Goal: Task Accomplishment & Management: Complete application form

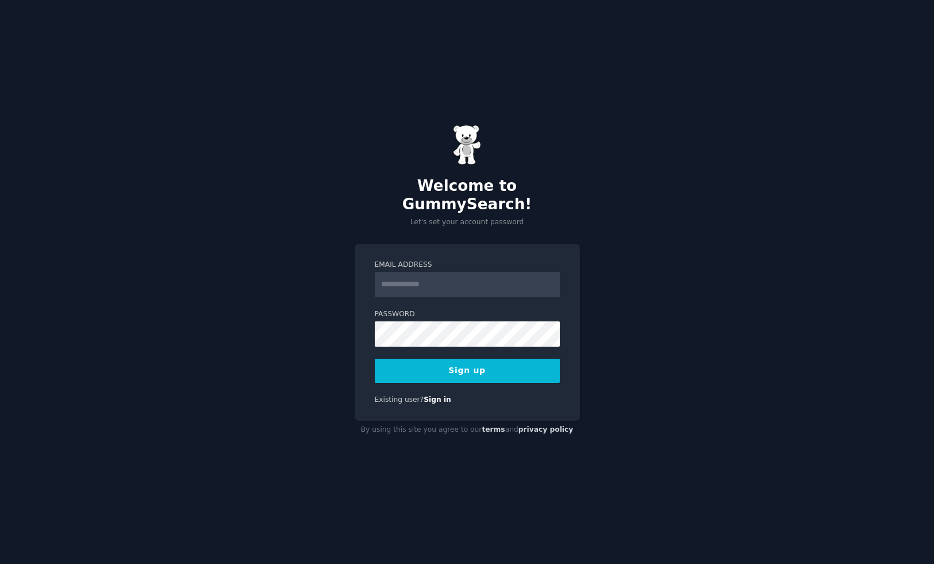
click at [411, 276] on input "Email Address" at bounding box center [467, 284] width 185 height 25
type input "**********"
click at [415, 366] on button "Sign up" at bounding box center [467, 371] width 185 height 24
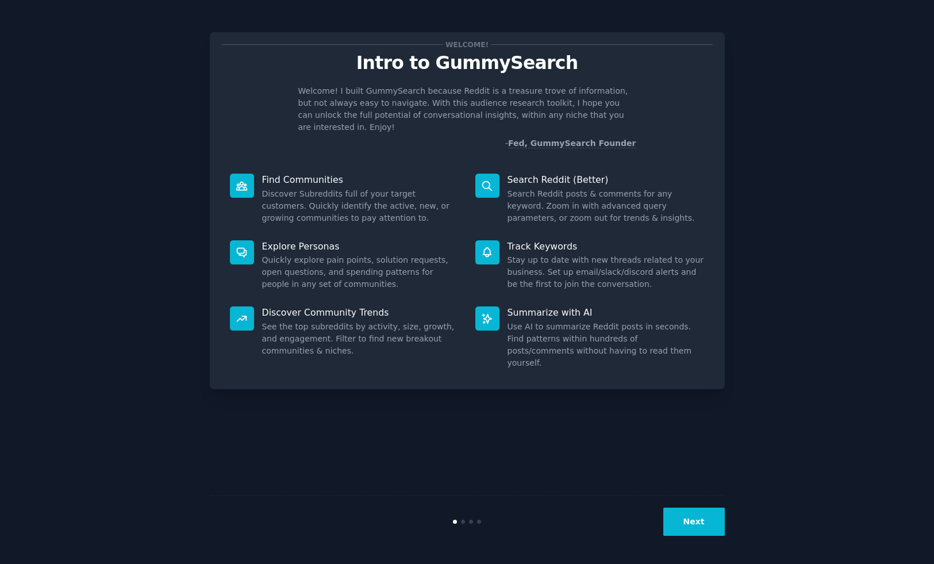
click at [681, 507] on div "Next" at bounding box center [467, 521] width 515 height 53
click at [680, 512] on button "Next" at bounding box center [694, 522] width 62 height 28
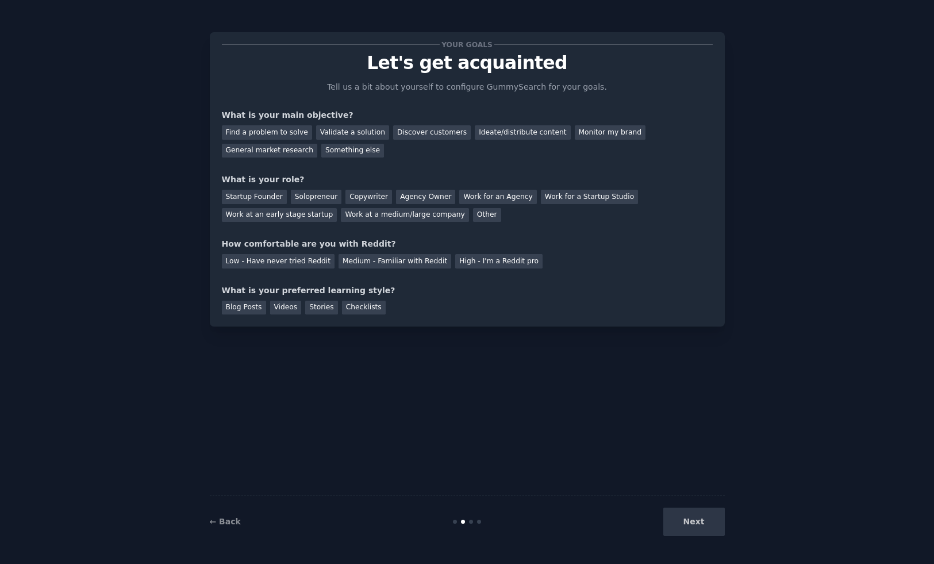
click at [688, 516] on div "Next" at bounding box center [639, 522] width 172 height 28
click at [388, 261] on div "Medium - Familiar with Reddit" at bounding box center [395, 261] width 113 height 14
click at [271, 130] on div "Find a problem to solve" at bounding box center [267, 132] width 90 height 14
click at [359, 137] on div "Validate a solution" at bounding box center [352, 132] width 73 height 14
click at [415, 130] on div "Discover customers" at bounding box center [432, 132] width 78 height 14
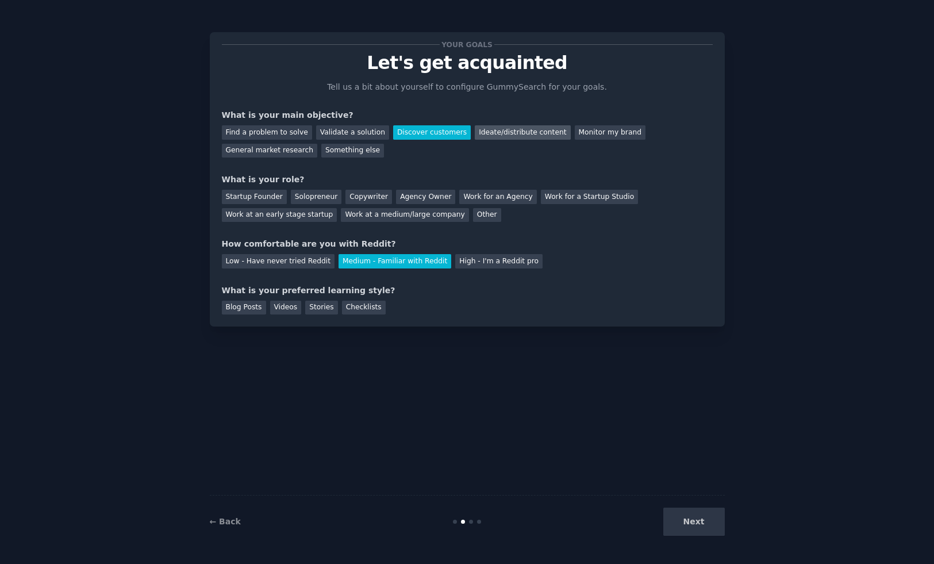
click at [525, 134] on div "Ideate/distribute content" at bounding box center [522, 132] width 95 height 14
click at [415, 196] on div "Agency Owner" at bounding box center [425, 197] width 59 height 14
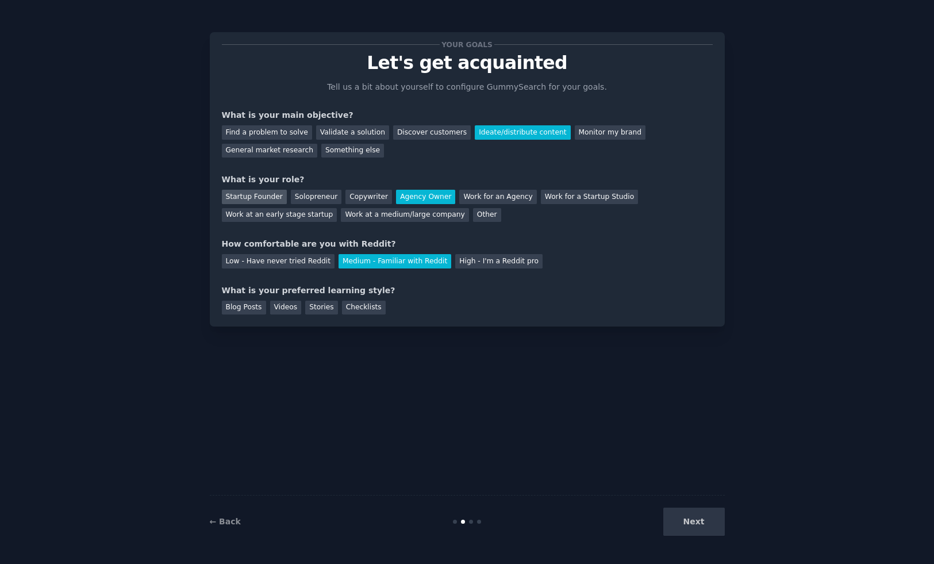
click at [252, 195] on div "Startup Founder" at bounding box center [254, 197] width 65 height 14
click at [701, 521] on div "Next" at bounding box center [639, 522] width 172 height 28
click at [697, 524] on div "Next" at bounding box center [639, 522] width 172 height 28
click at [355, 306] on div "Checklists" at bounding box center [364, 308] width 44 height 14
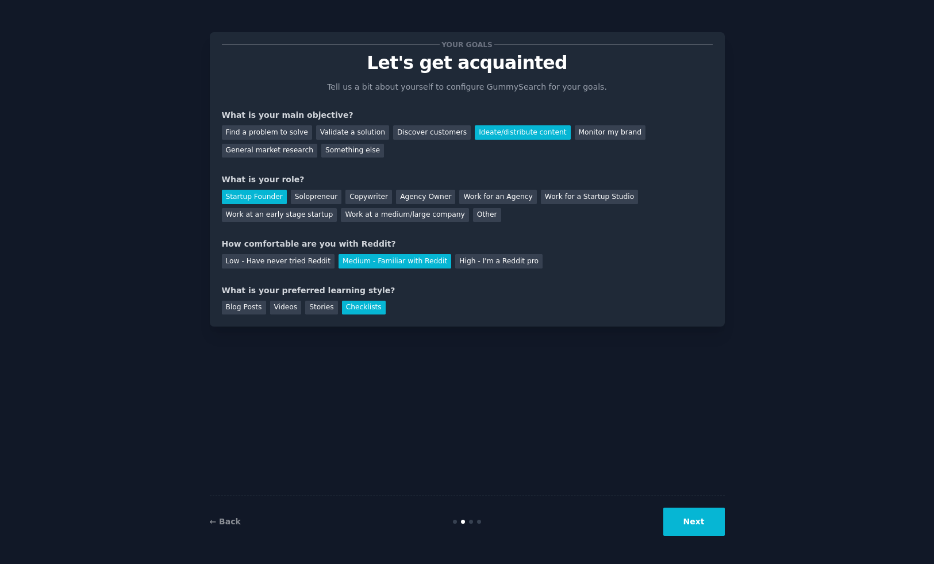
click at [683, 519] on button "Next" at bounding box center [694, 522] width 62 height 28
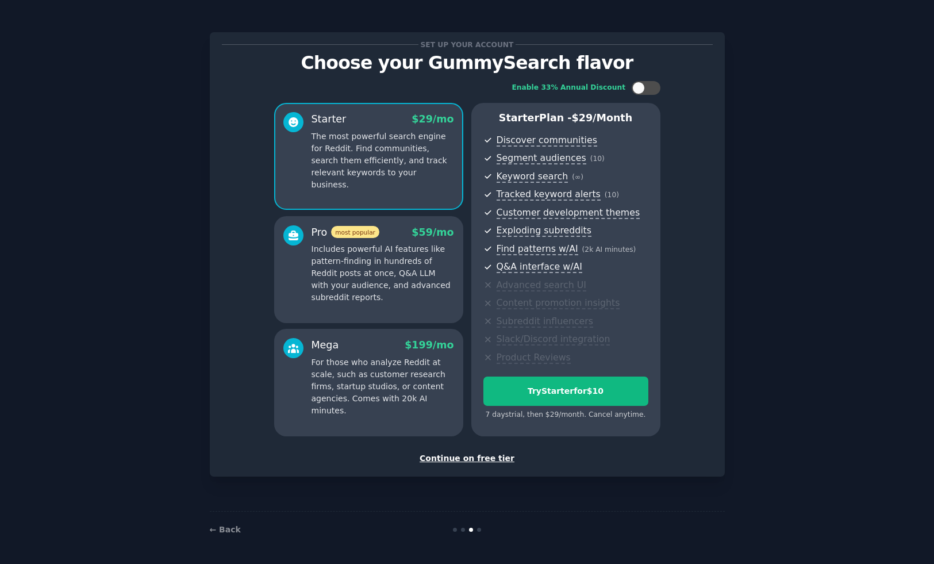
click at [493, 458] on div "Continue on free tier" at bounding box center [467, 458] width 491 height 12
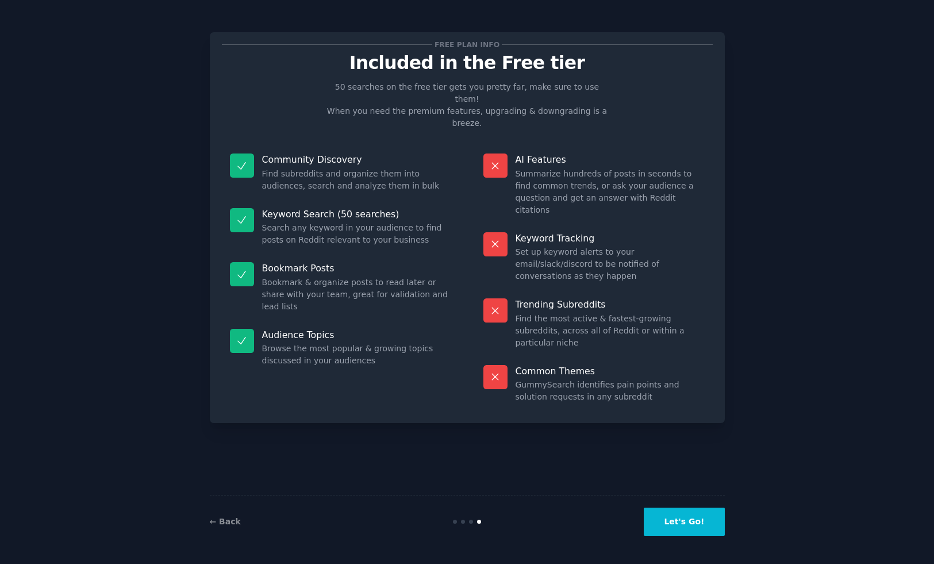
click at [704, 530] on button "Let's Go!" at bounding box center [684, 522] width 80 height 28
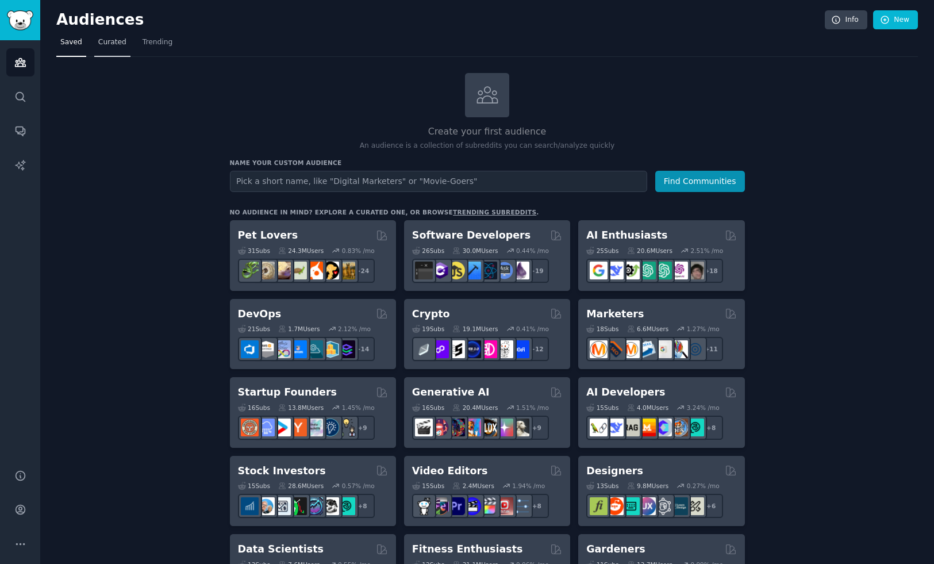
click at [112, 43] on span "Curated" at bounding box center [112, 42] width 28 height 10
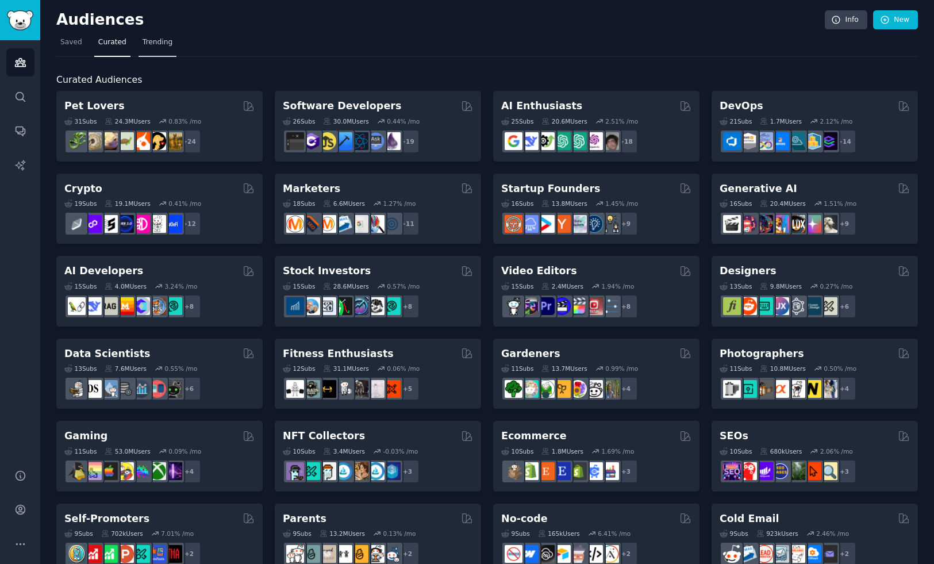
click at [147, 44] on span "Trending" at bounding box center [158, 42] width 30 height 10
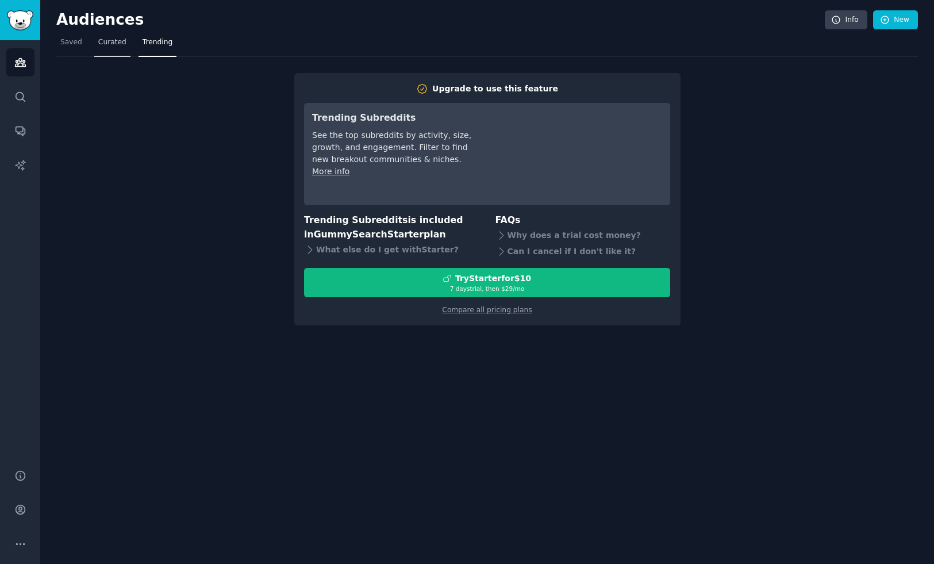
click at [118, 47] on span "Curated" at bounding box center [112, 42] width 28 height 10
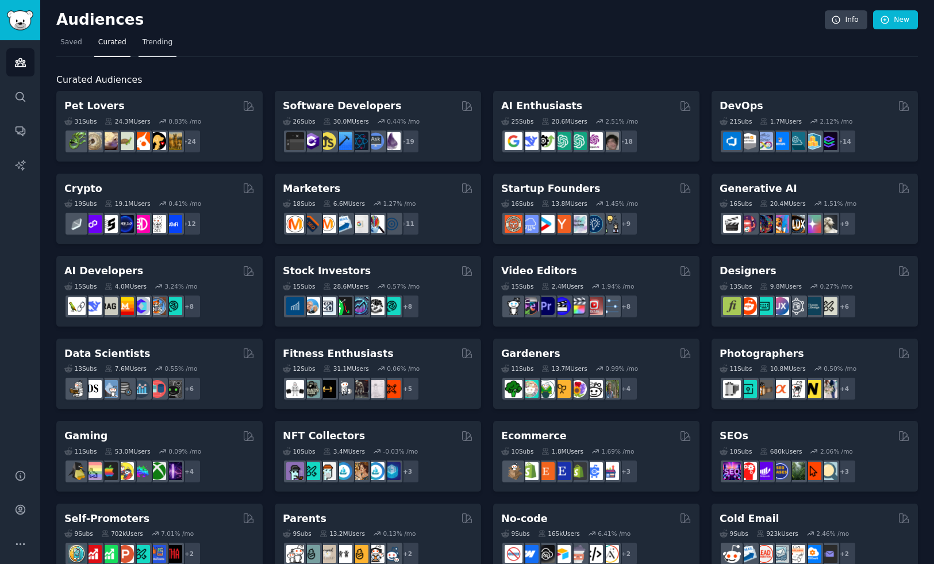
click at [152, 51] on link "Trending" at bounding box center [158, 45] width 38 height 24
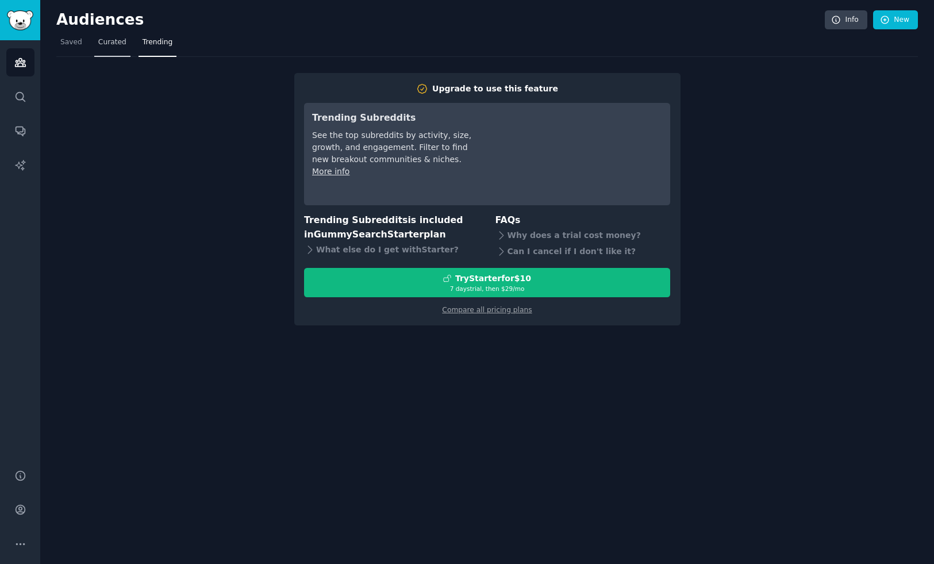
click at [101, 49] on link "Curated" at bounding box center [112, 45] width 36 height 24
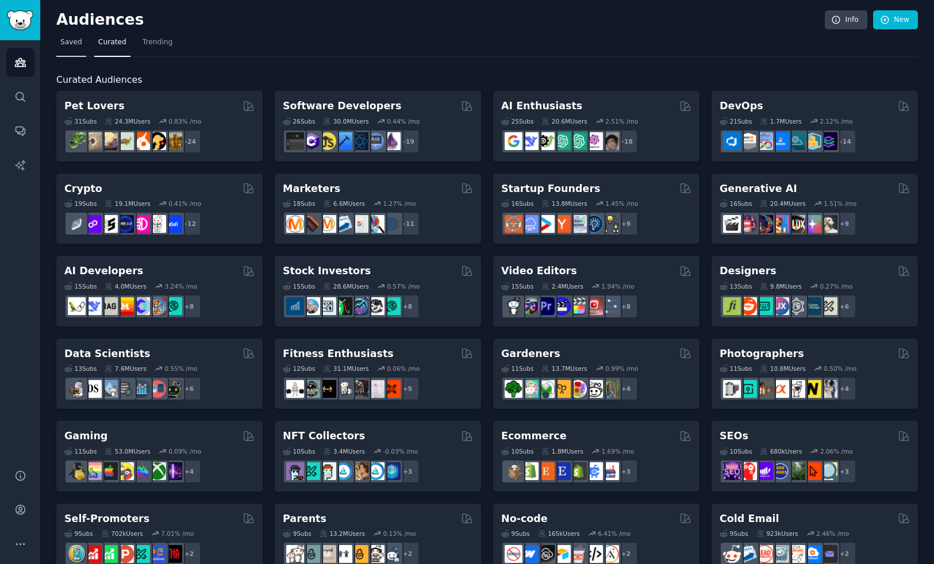
click at [60, 48] on link "Saved" at bounding box center [71, 45] width 30 height 24
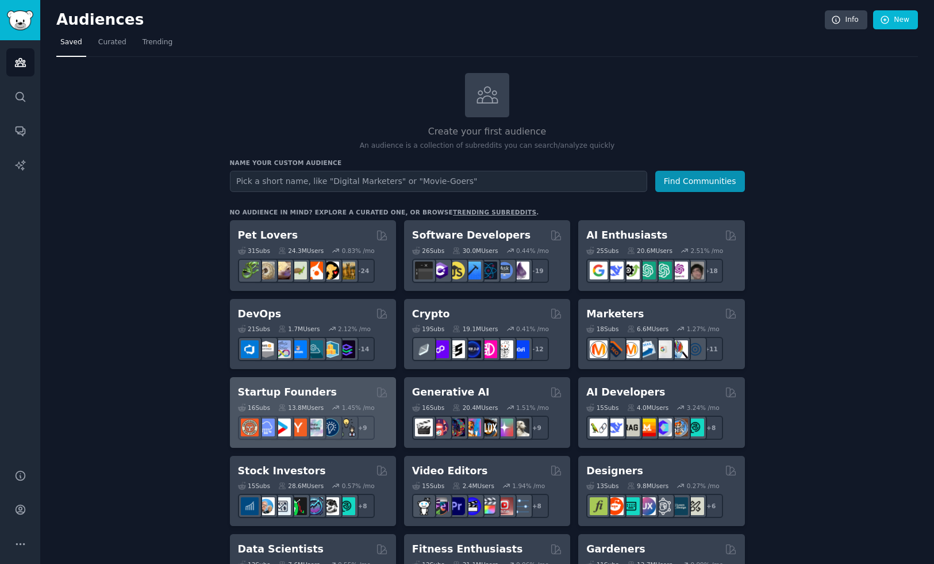
click at [292, 397] on h2 "Startup Founders" at bounding box center [287, 392] width 99 height 14
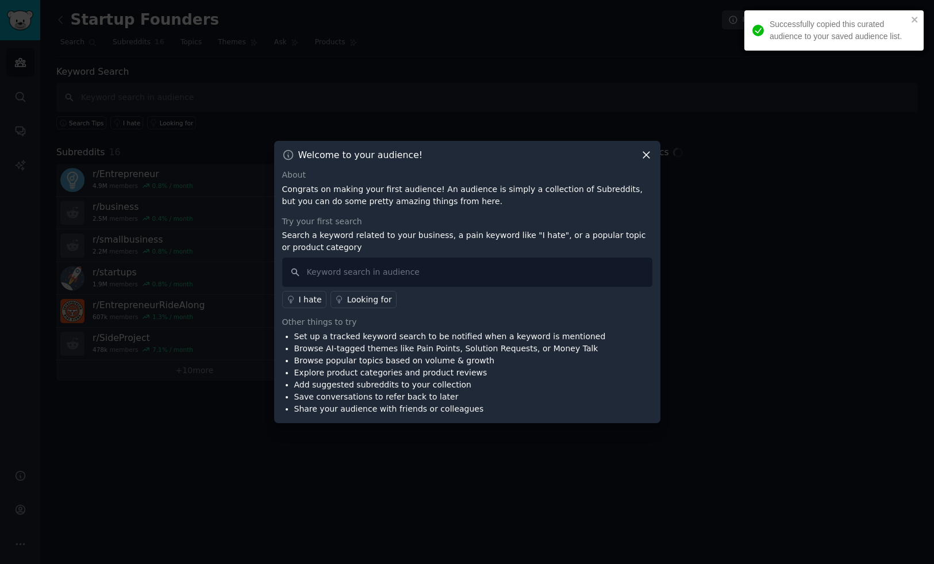
click at [647, 151] on icon at bounding box center [646, 155] width 12 height 12
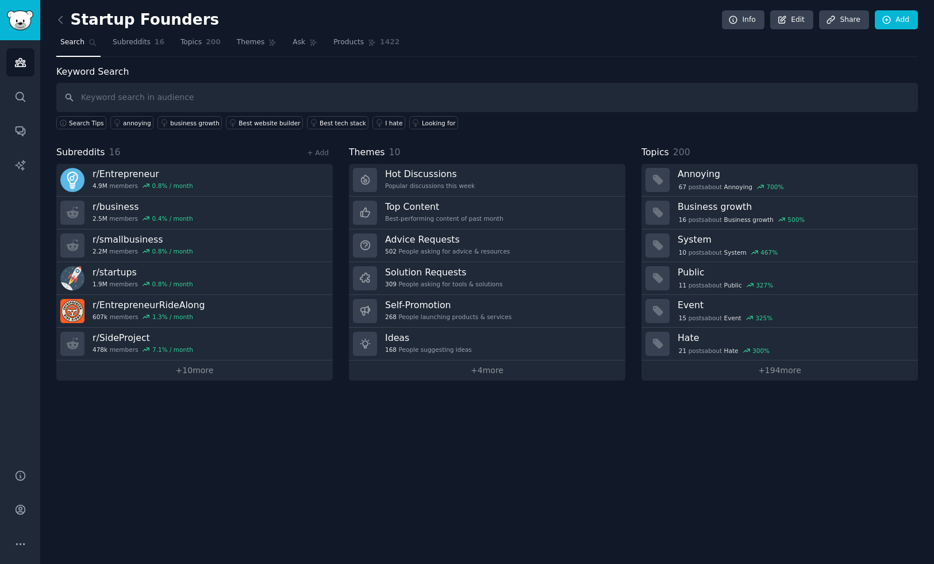
click at [98, 1] on div "Startup Founders Info Edit Share Add Search Subreddits 16 Topics 200 Themes Ask…" at bounding box center [487, 282] width 894 height 564
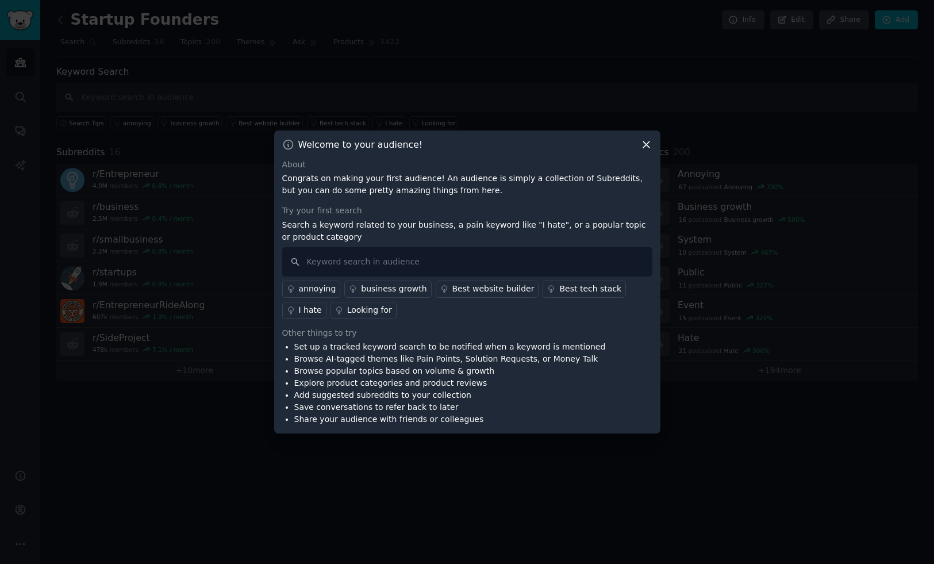
click at [647, 147] on icon at bounding box center [646, 145] width 12 height 12
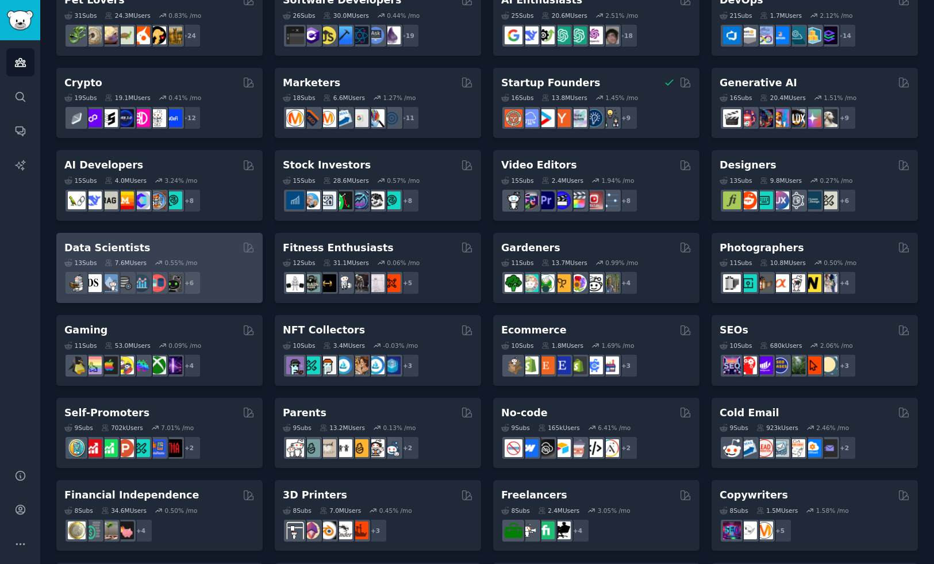
scroll to position [356, 0]
